Goal: Use online tool/utility

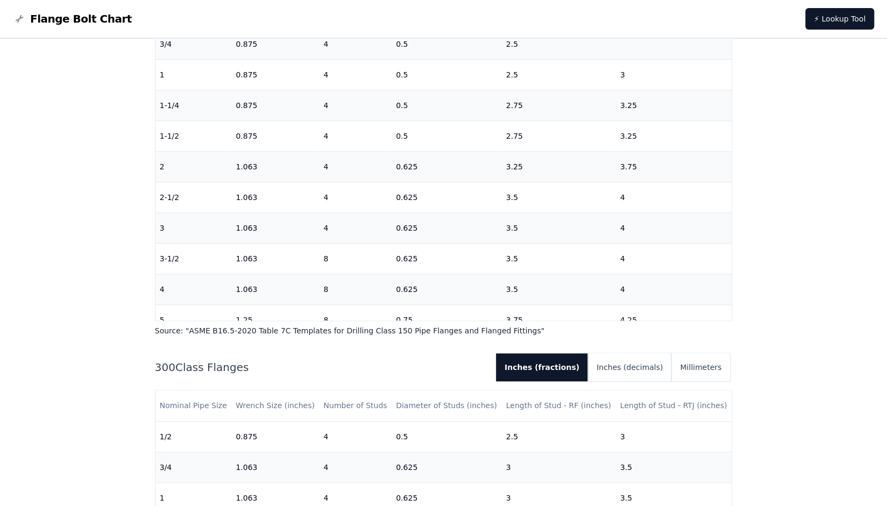
drag, startPoint x: 0, startPoint y: 0, endPoint x: 311, endPoint y: 362, distance: 477.0
click at [311, 362] on h2 "300 Class Flanges" at bounding box center [321, 367] width 333 height 15
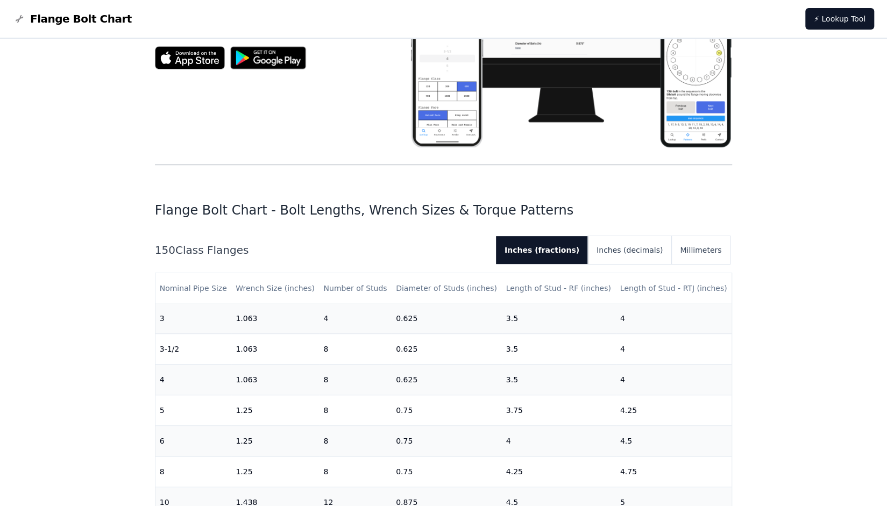
scroll to position [215, 0]
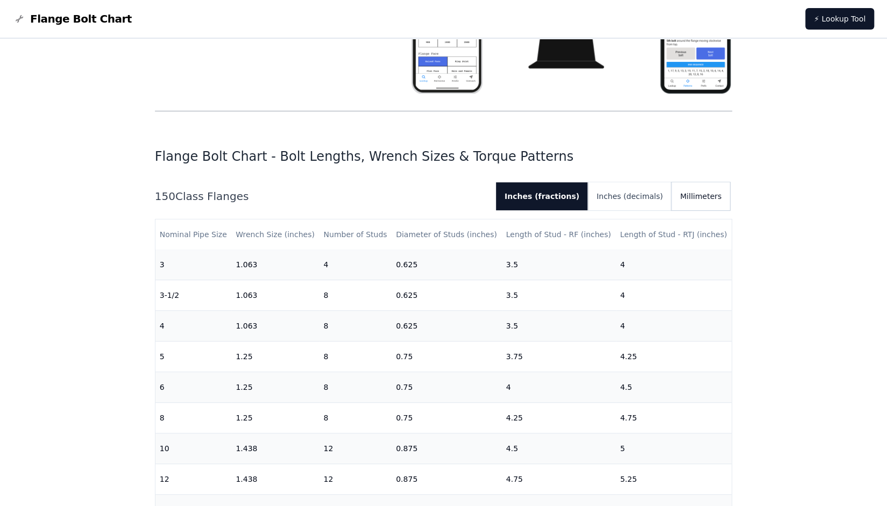
click at [717, 201] on button "Millimeters" at bounding box center [701, 196] width 59 height 28
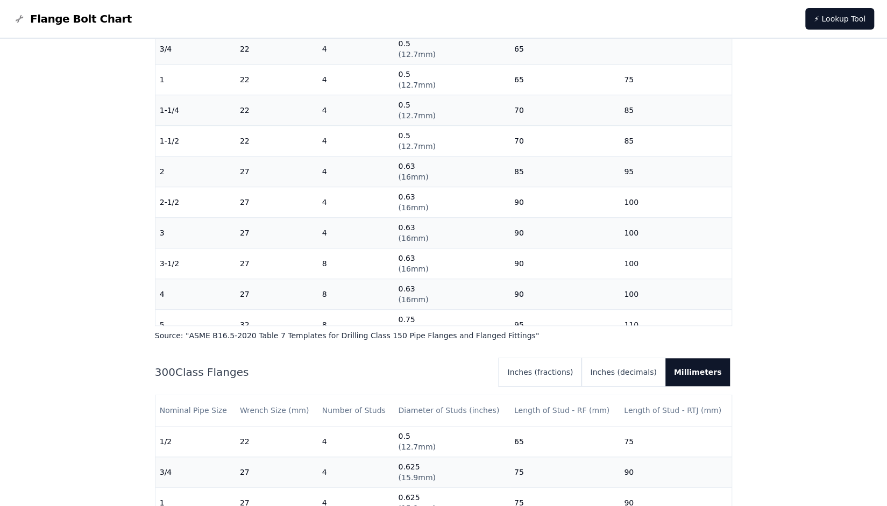
scroll to position [441, 0]
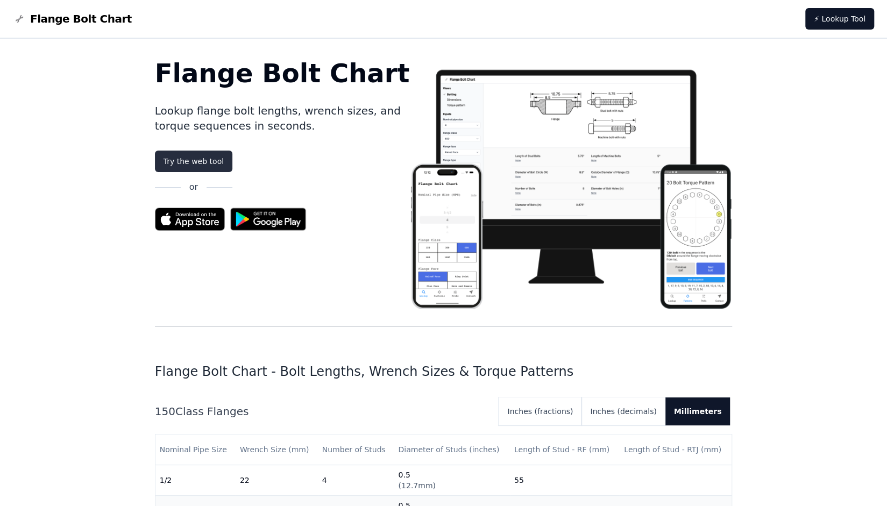
click at [179, 166] on link "Try the web tool" at bounding box center [193, 162] width 77 height 22
